Goal: Navigation & Orientation: Find specific page/section

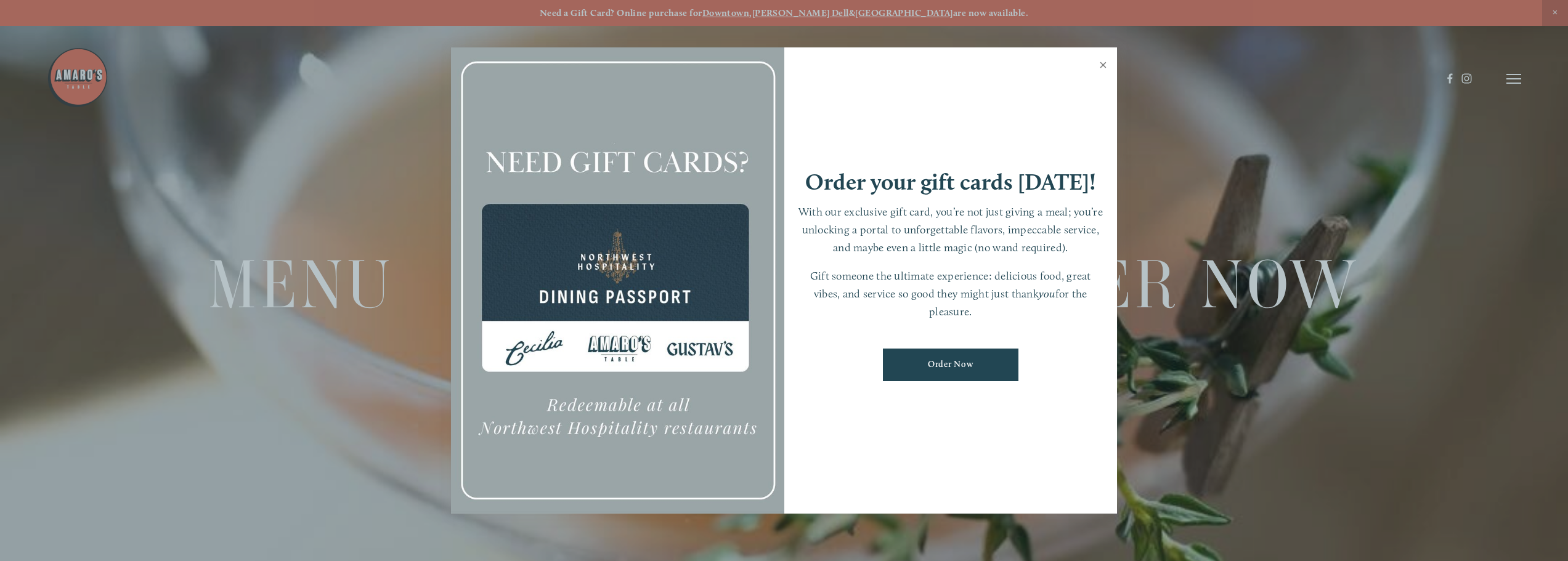
click at [1107, 64] on link "Close" at bounding box center [1103, 66] width 24 height 34
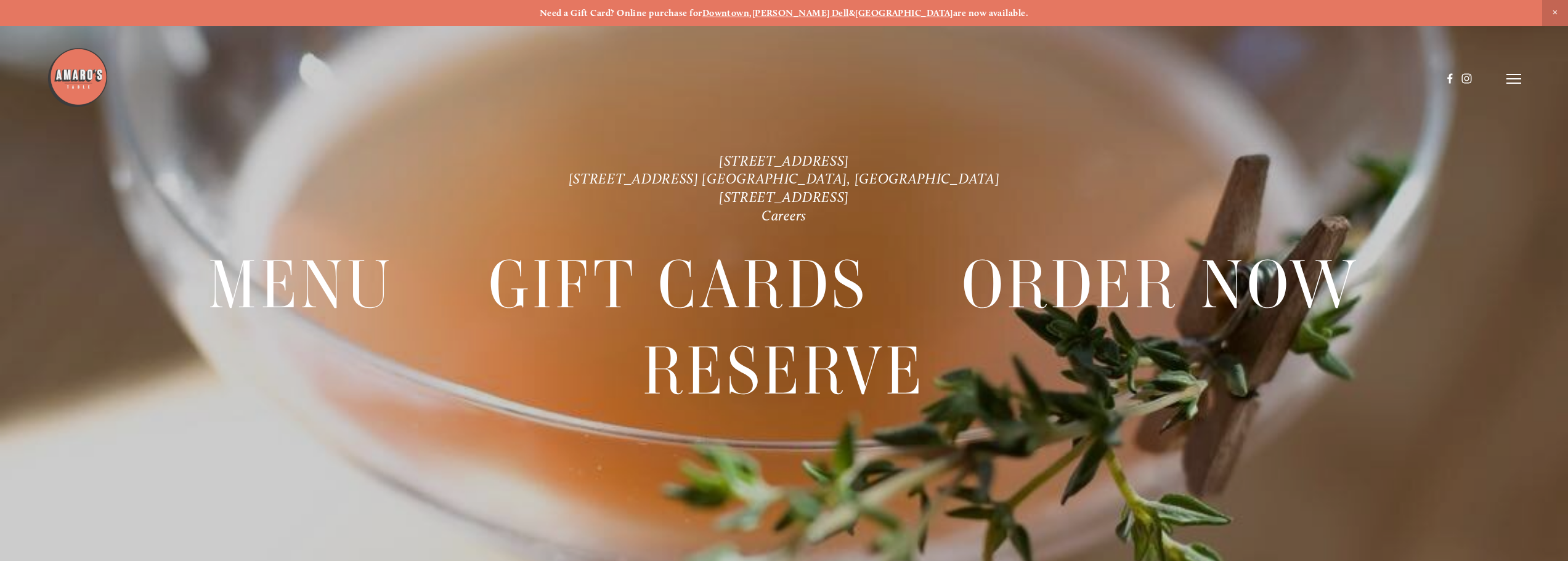
click at [1507, 74] on header "Menu Order Now Visit Gallery 0" at bounding box center [784, 79] width 1474 height 158
click at [1514, 79] on line at bounding box center [1514, 79] width 15 height 0
click at [1330, 80] on span "Visit" at bounding box center [1329, 78] width 21 height 12
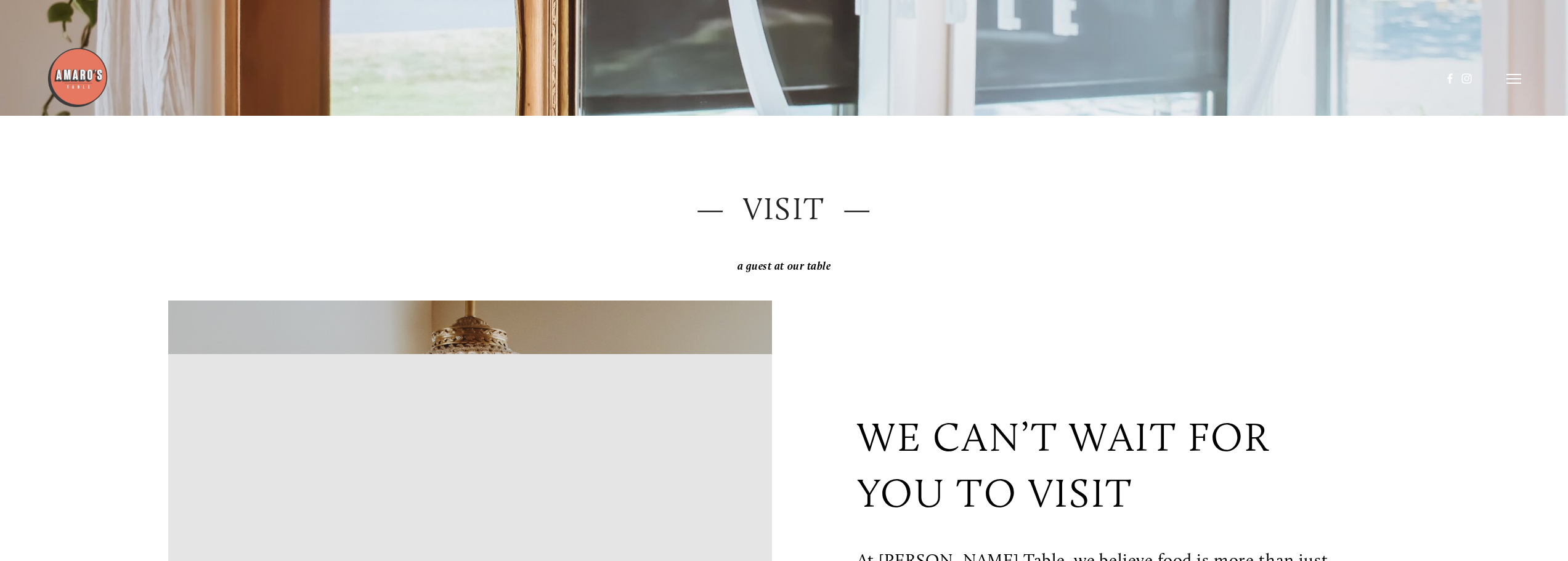
scroll to position [287, 0]
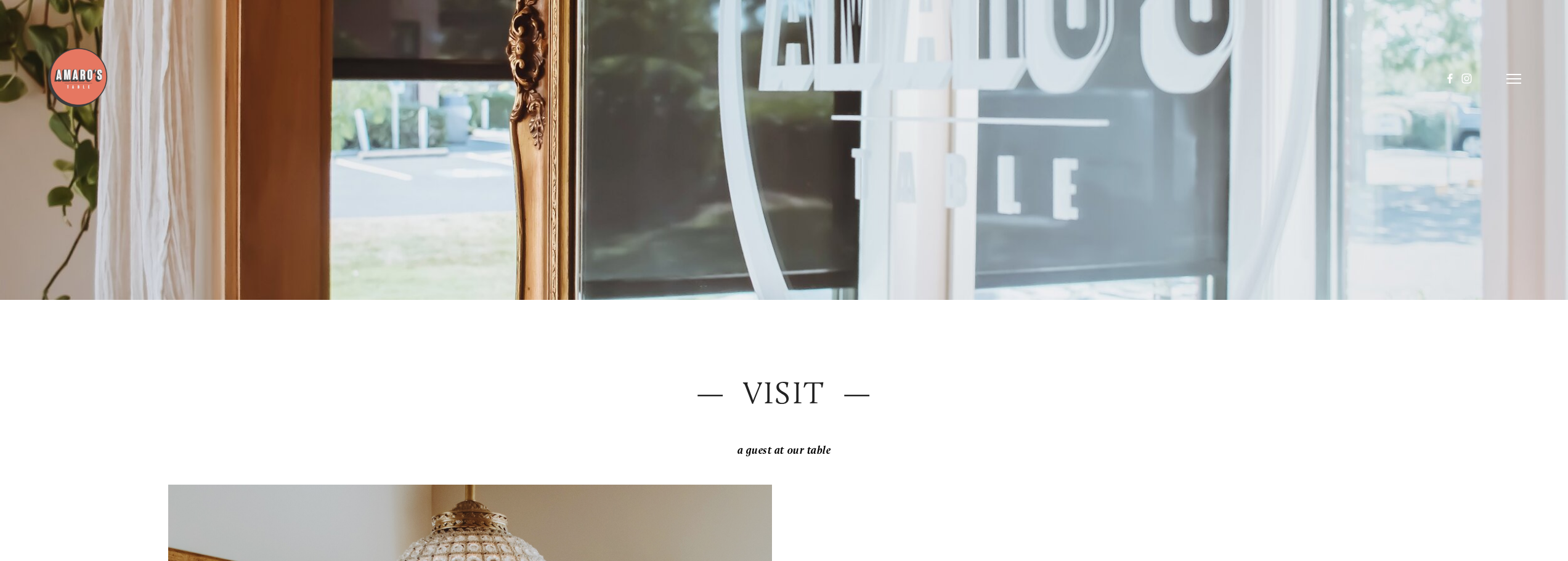
click at [92, 93] on img at bounding box center [78, 78] width 62 height 62
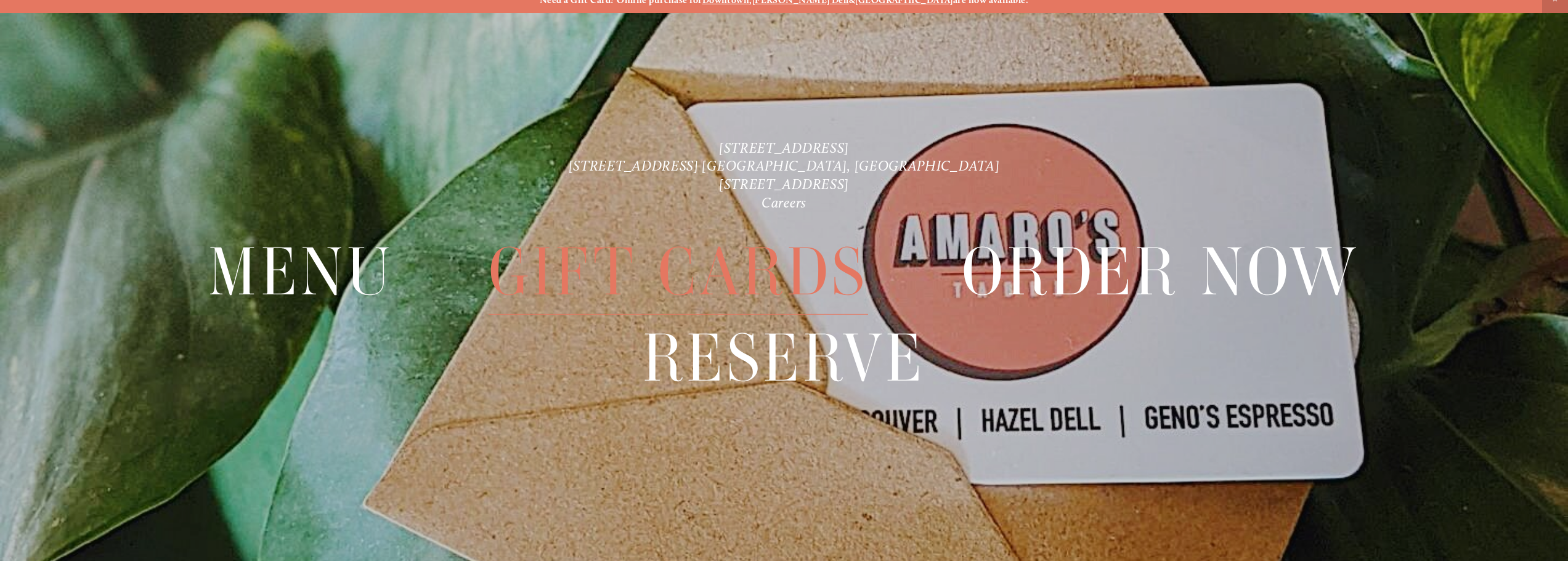
scroll to position [26, 0]
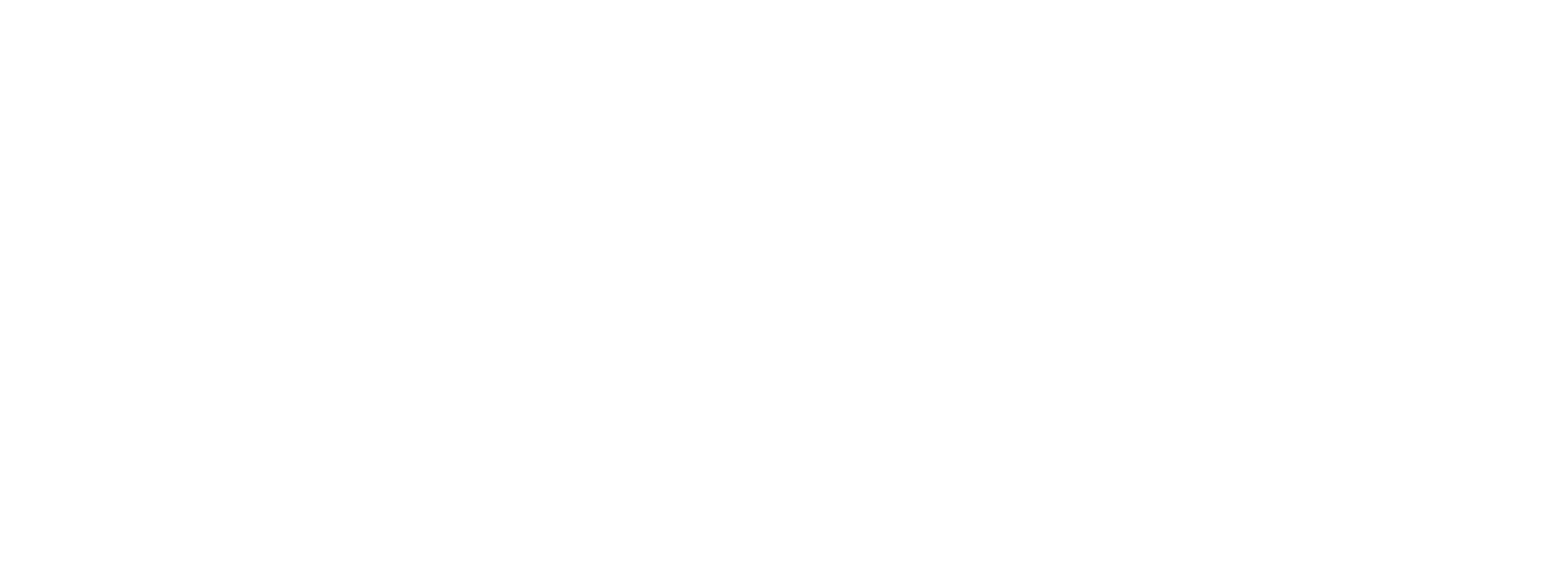
scroll to position [287, 0]
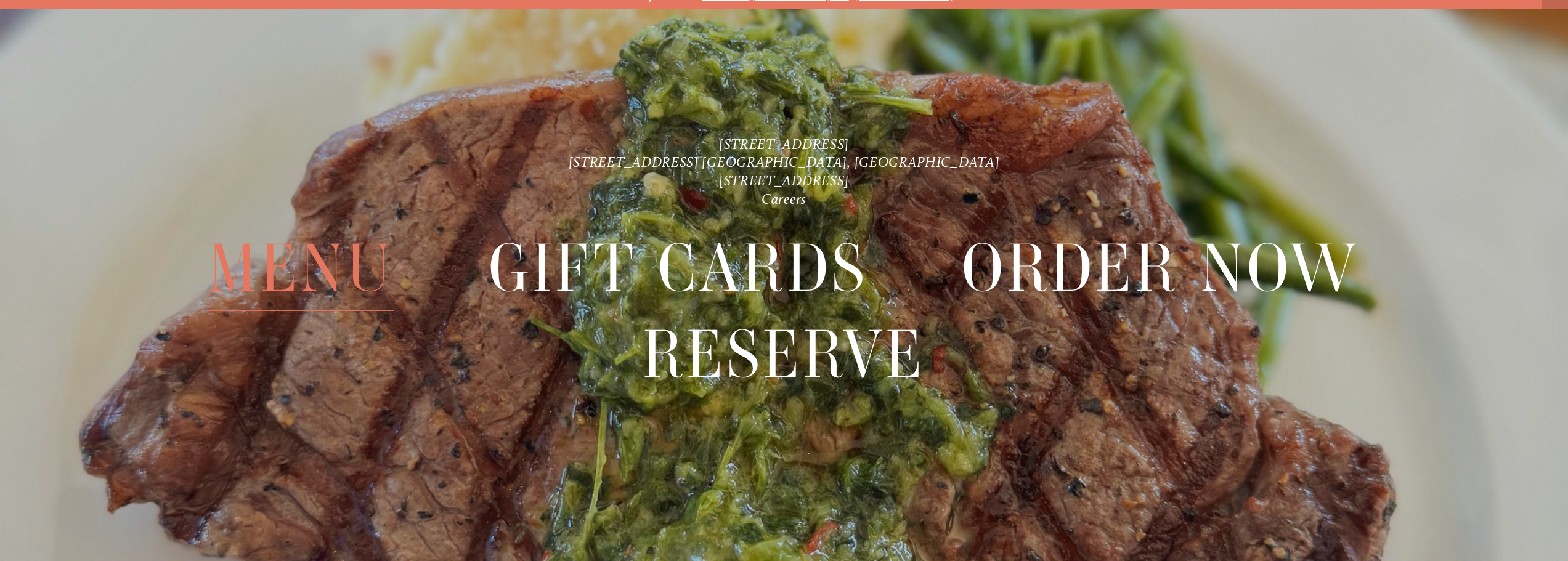
scroll to position [26, 0]
